Goal: Task Accomplishment & Management: Complete application form

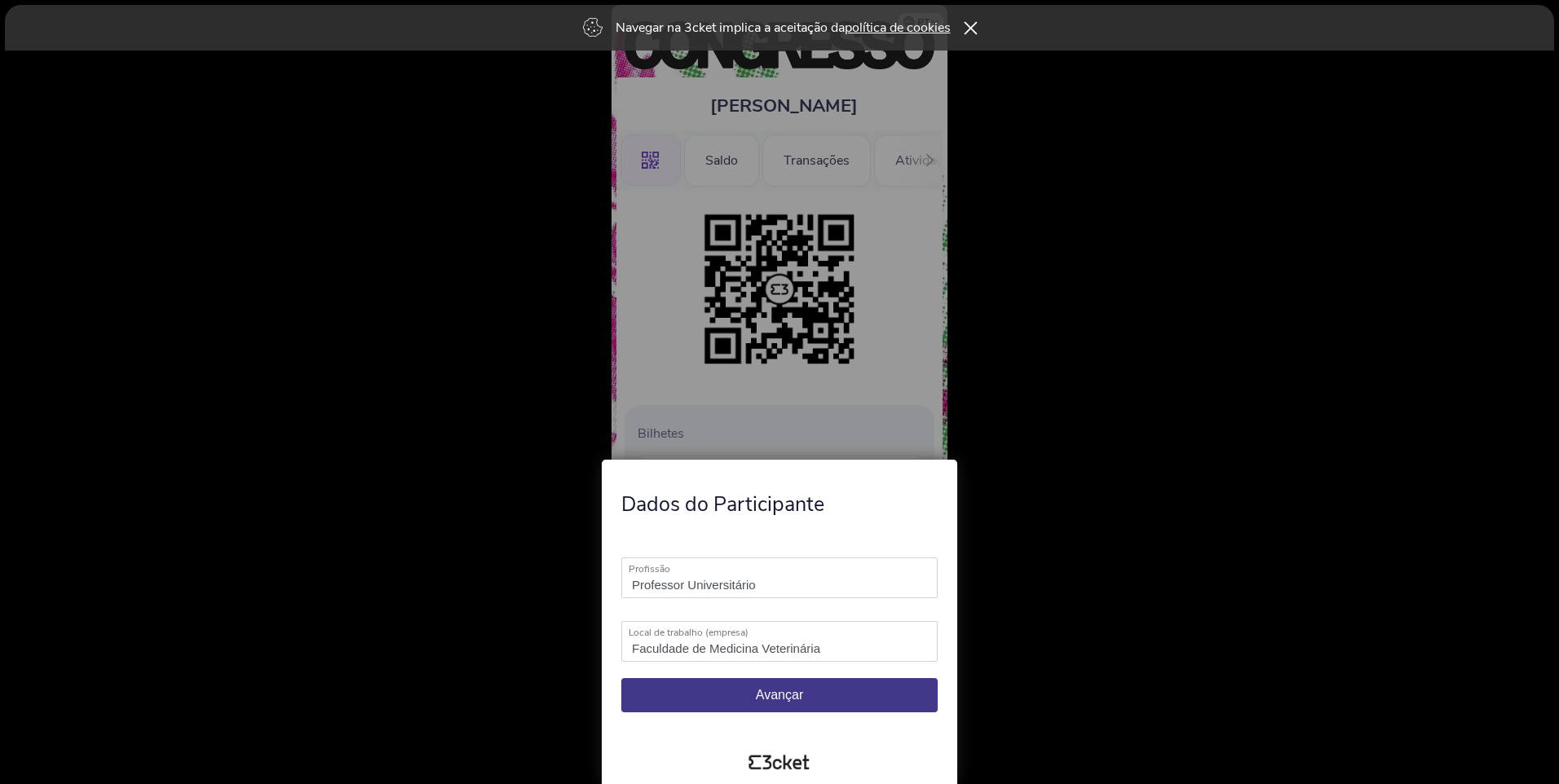
click at [973, 24] on icon at bounding box center [970, 28] width 14 height 13
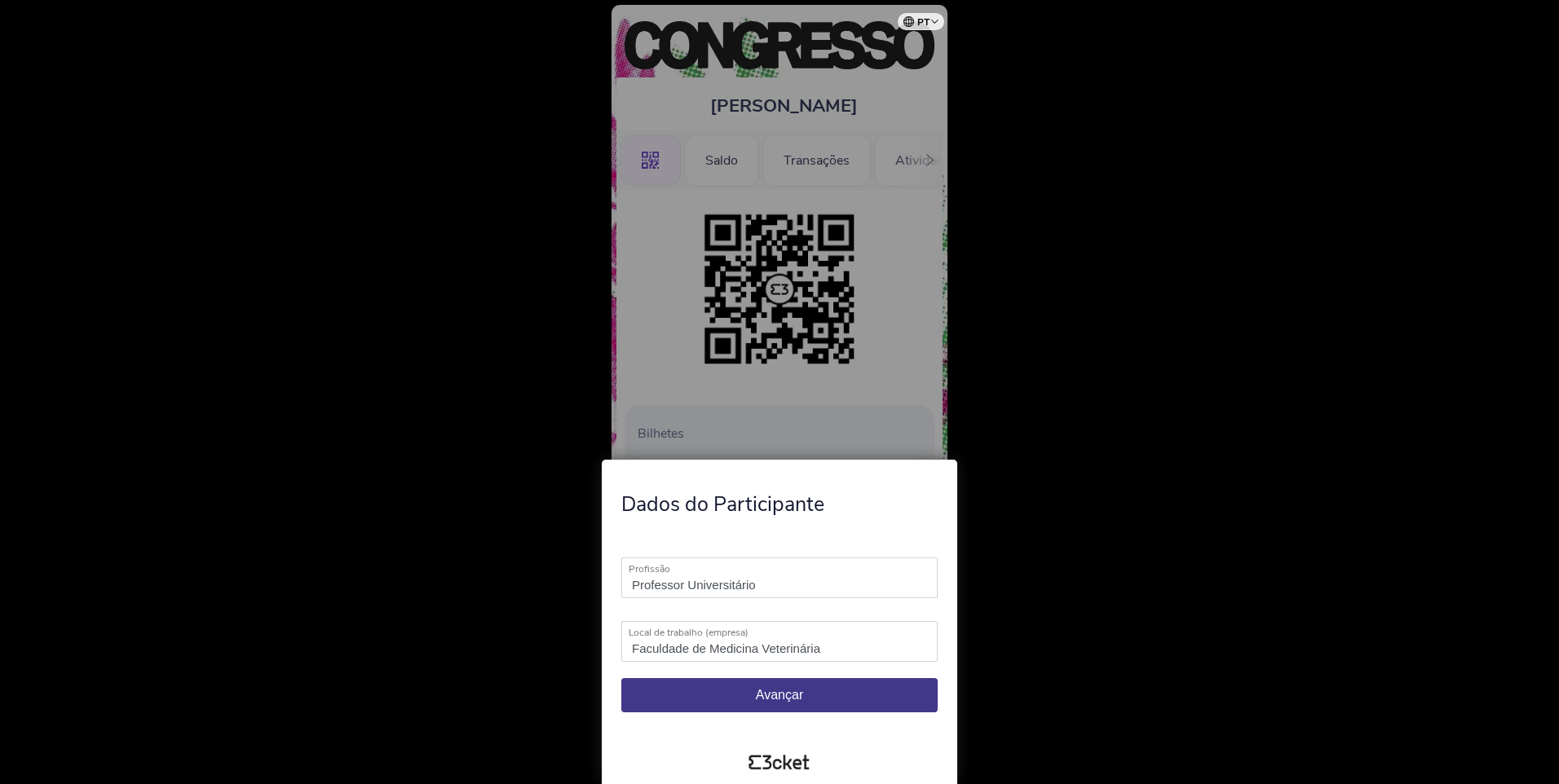
click at [787, 428] on div at bounding box center [780, 392] width 1559 height 784
click at [790, 703] on button "Avançar" at bounding box center [780, 695] width 317 height 34
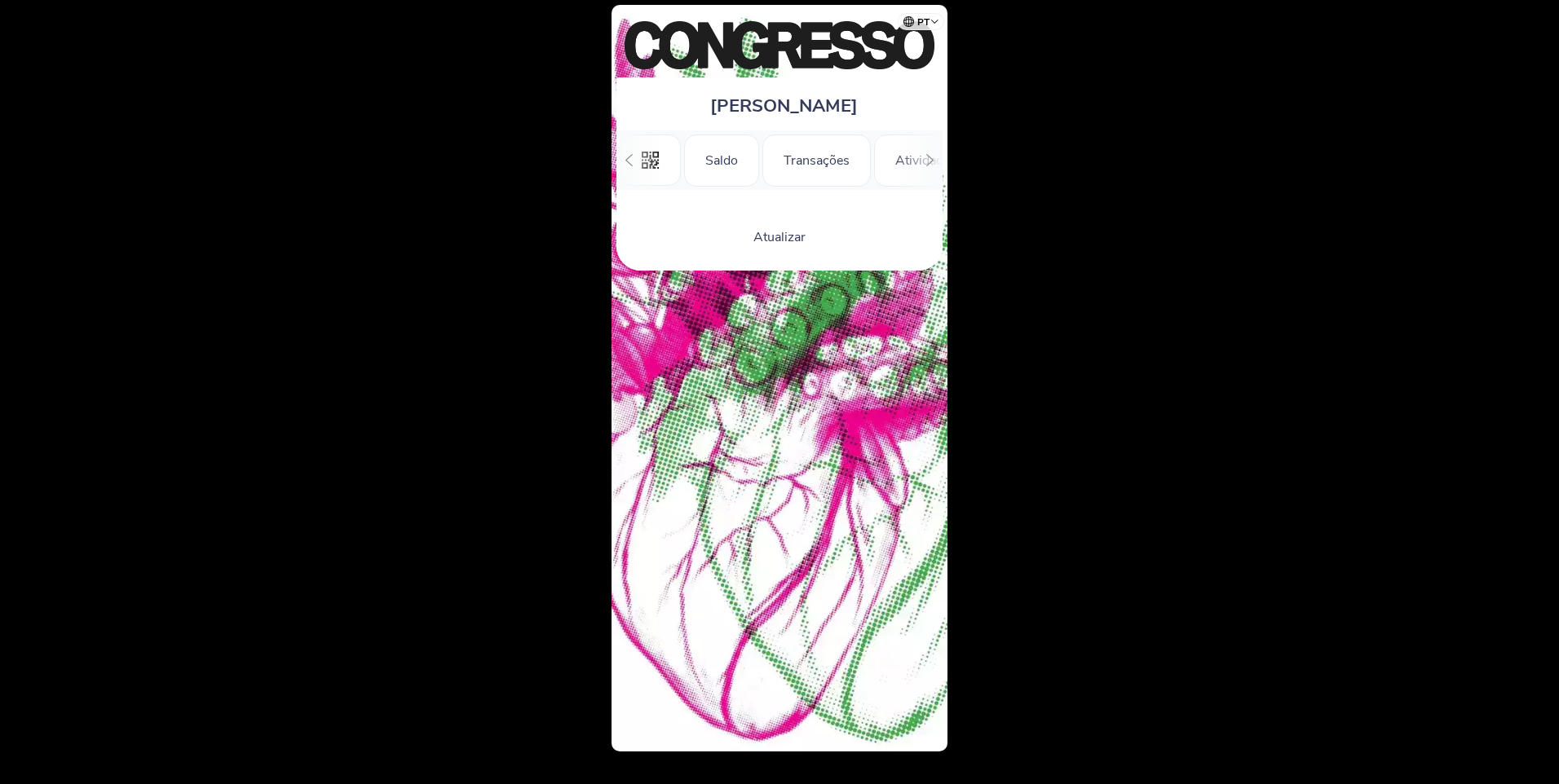
scroll to position [0, 147]
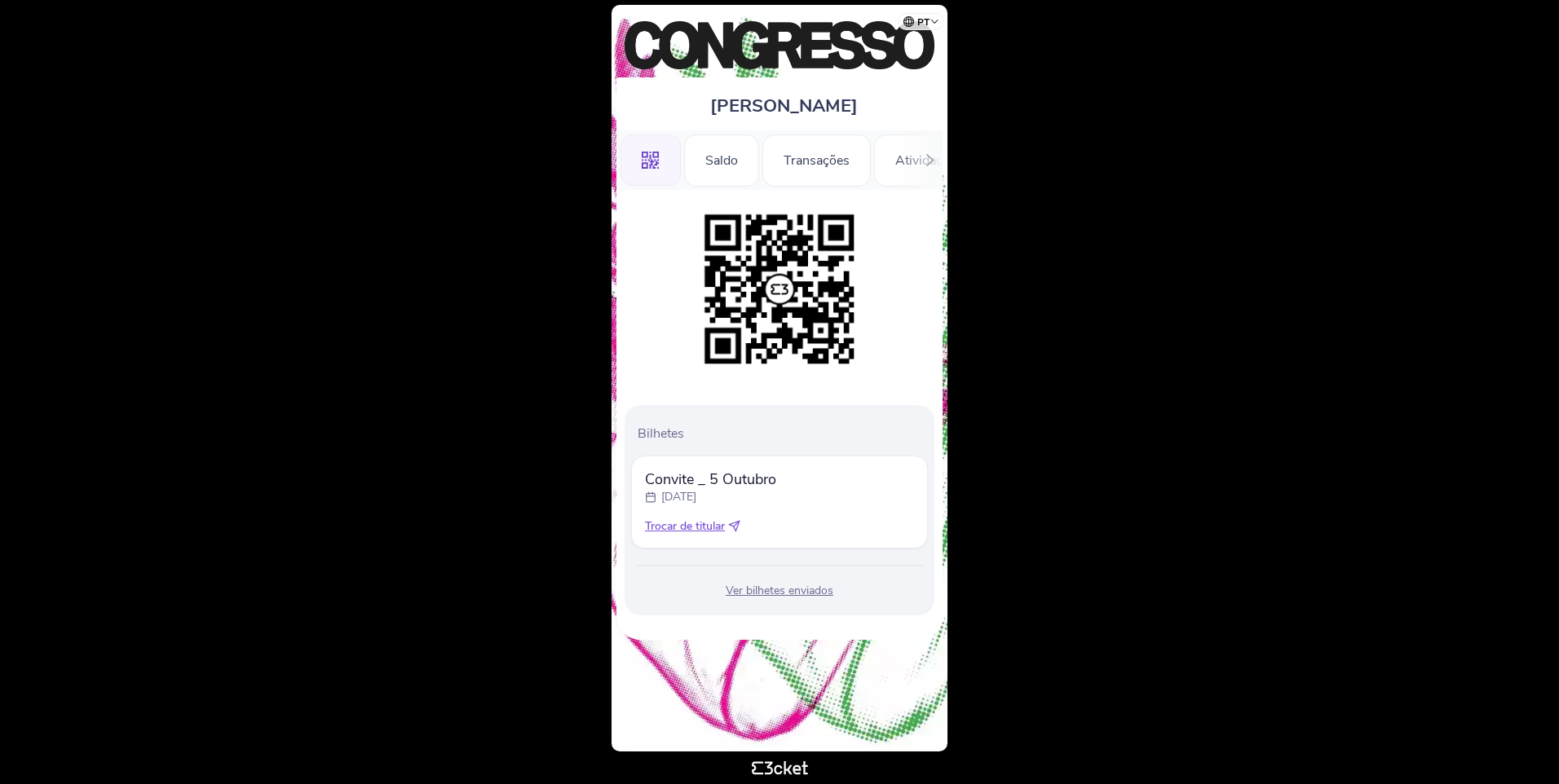
click at [762, 593] on div "Ver bilhetes enviados" at bounding box center [780, 591] width 297 height 16
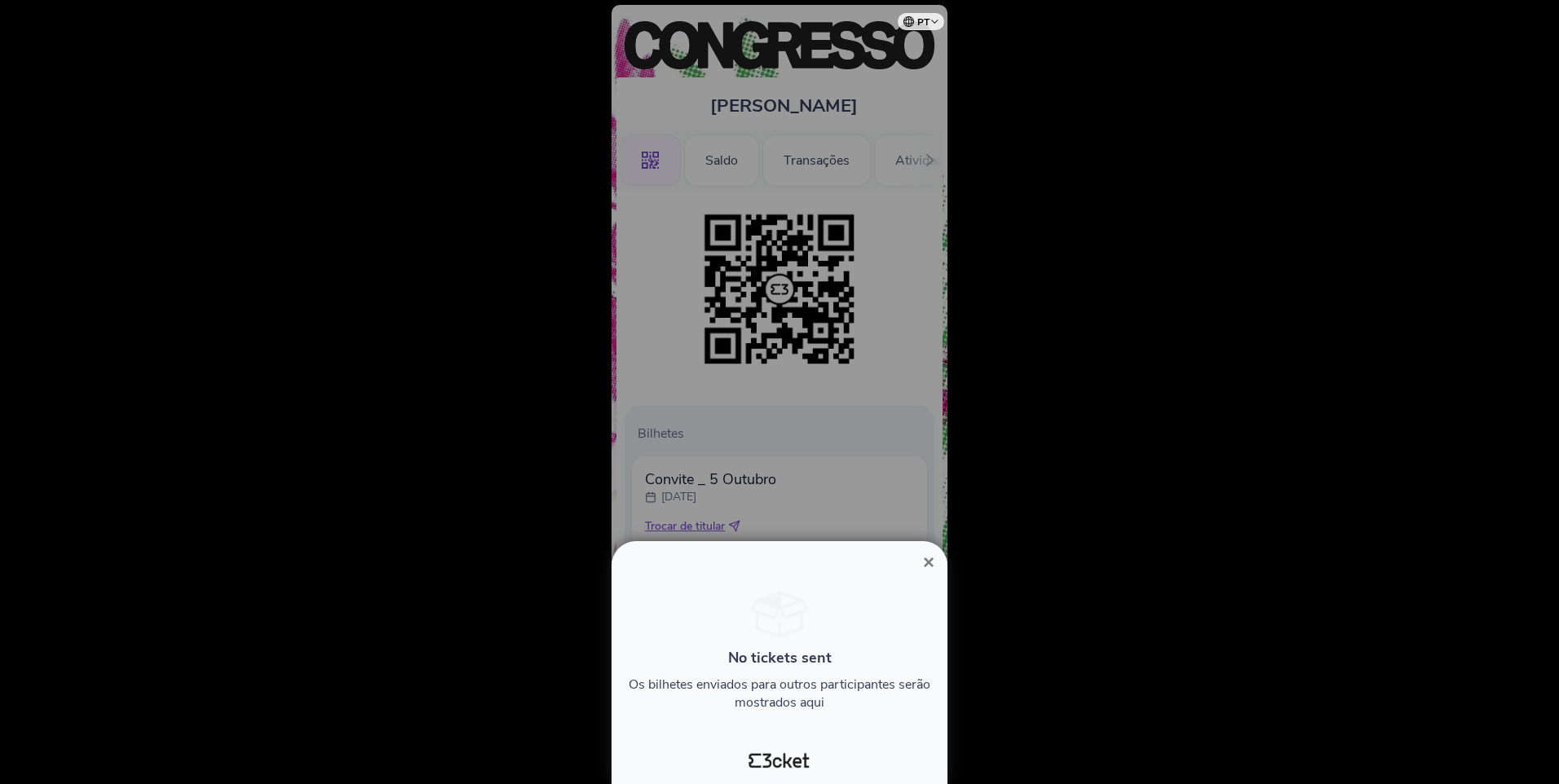
click at [927, 560] on span "×" at bounding box center [929, 561] width 11 height 22
